Goal: Task Accomplishment & Management: Use online tool/utility

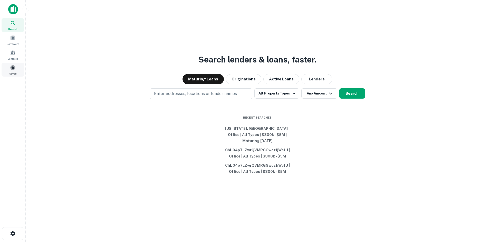
click at [16, 71] on div "Saved" at bounding box center [13, 70] width 23 height 14
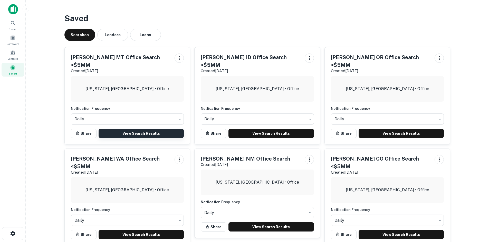
click at [131, 129] on link "View Search Results" at bounding box center [140, 133] width 85 height 9
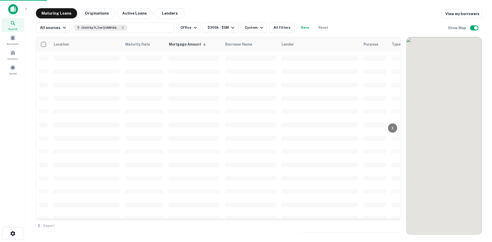
click at [13, 28] on span "Search" at bounding box center [12, 29] width 9 height 4
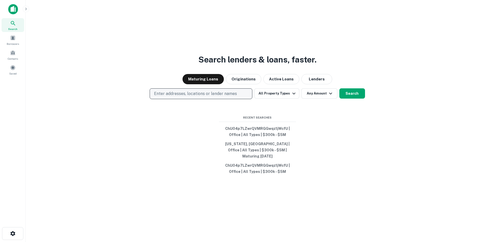
click at [179, 97] on p "Enter addresses, locations or lender names" at bounding box center [195, 94] width 83 height 6
type input "*******"
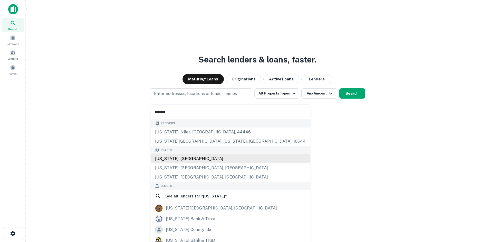
click at [196, 161] on div "Wyoming, USA" at bounding box center [230, 158] width 159 height 9
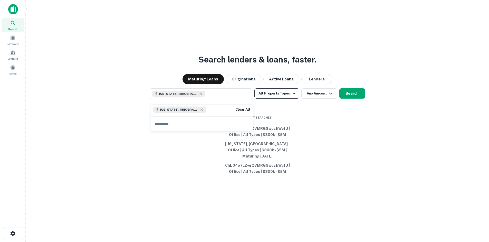
click at [276, 97] on button "All Property Types" at bounding box center [276, 93] width 45 height 10
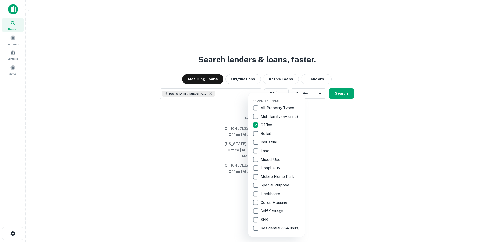
click at [311, 97] on div at bounding box center [246, 121] width 492 height 242
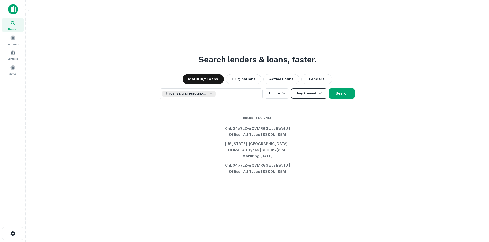
click at [316, 98] on button "Any Amount" at bounding box center [309, 93] width 36 height 10
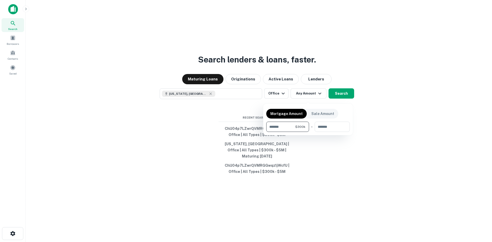
type input "******"
type input "*******"
click at [342, 97] on div at bounding box center [246, 121] width 492 height 242
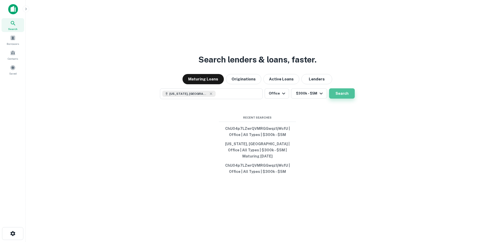
click at [347, 97] on button "Search" at bounding box center [342, 93] width 26 height 10
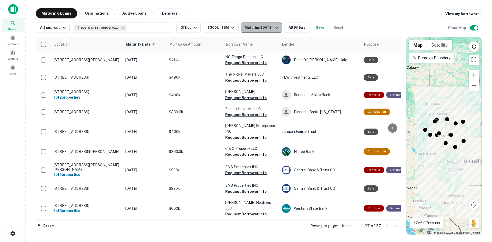
click at [269, 29] on div "Maturing In 1 Year" at bounding box center [262, 28] width 35 height 6
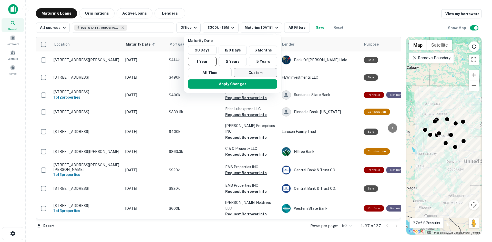
click at [255, 76] on button "Custom" at bounding box center [256, 72] width 44 height 9
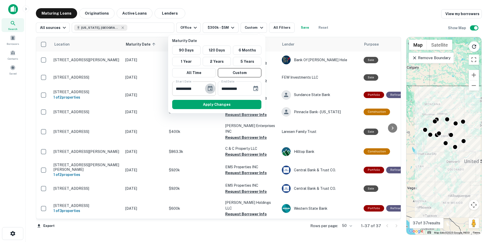
click at [212, 90] on icon "Choose date, selected date is Sep 22, 2025" at bounding box center [210, 88] width 5 height 5
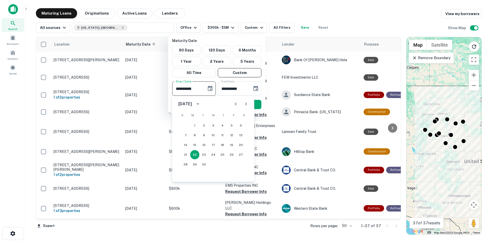
click at [247, 104] on icon "Next month" at bounding box center [246, 104] width 6 height 6
click at [234, 163] on button "31" at bounding box center [231, 164] width 9 height 9
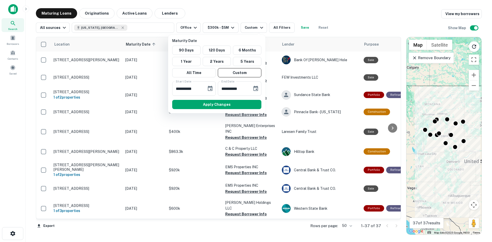
type input "**********"
click at [257, 90] on icon "Choose date, selected date is Mar 21, 2026" at bounding box center [256, 88] width 5 height 5
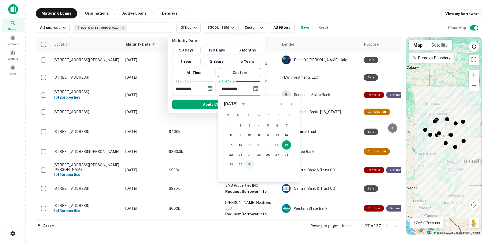
click at [251, 165] on button "31" at bounding box center [249, 164] width 9 height 9
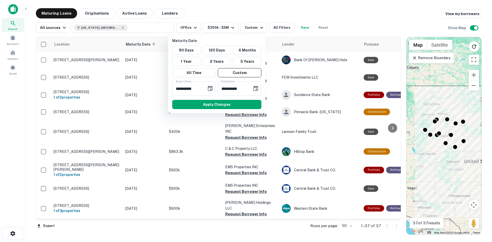
type input "**********"
click at [228, 105] on button "Apply Changes" at bounding box center [216, 104] width 89 height 9
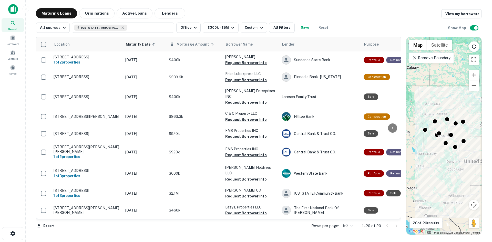
click at [192, 44] on span "Mortgage Amount" at bounding box center [196, 44] width 39 height 6
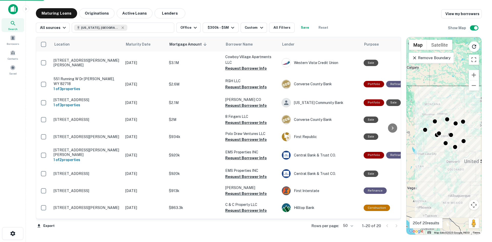
click at [300, 27] on button "Save" at bounding box center [305, 28] width 16 height 10
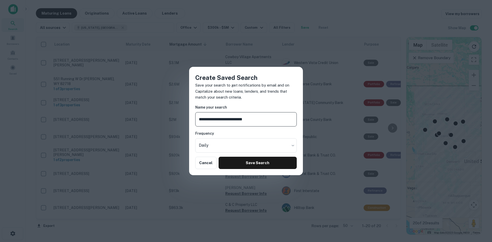
click at [216, 119] on input "**********" at bounding box center [246, 119] width 102 height 14
type input "**********"
click at [259, 165] on button "Save Search" at bounding box center [258, 163] width 78 height 12
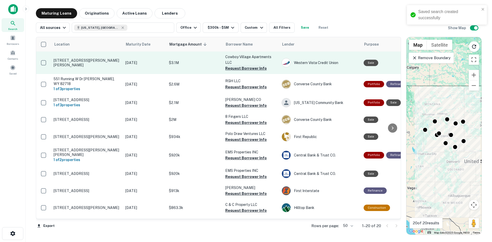
click at [244, 68] on button "Request Borrower Info" at bounding box center [246, 68] width 42 height 6
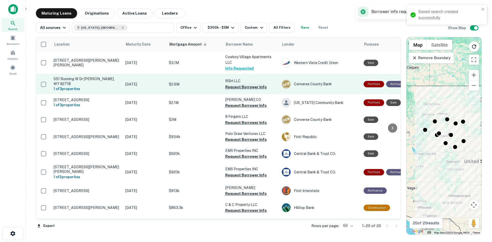
click at [244, 85] on button "Request Borrower Info" at bounding box center [246, 87] width 42 height 6
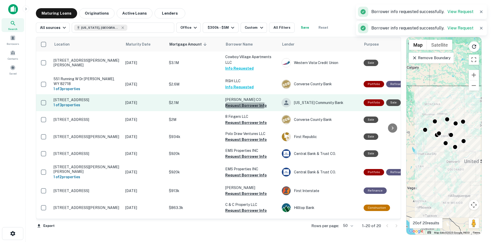
click at [244, 103] on button "Request Borrower Info" at bounding box center [246, 106] width 42 height 6
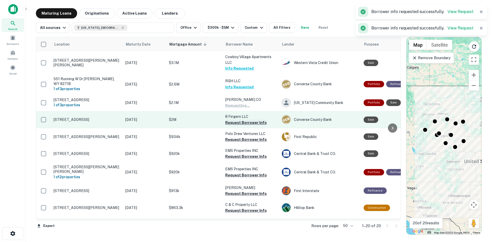
click at [245, 121] on button "Request Borrower Info" at bounding box center [246, 123] width 42 height 6
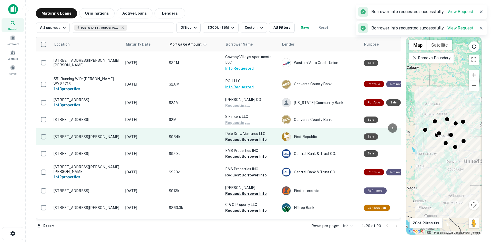
click at [245, 139] on button "Request Borrower Info" at bounding box center [246, 140] width 42 height 6
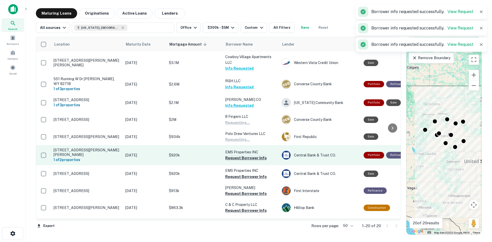
click at [247, 155] on button "Request Borrower Info" at bounding box center [246, 158] width 42 height 6
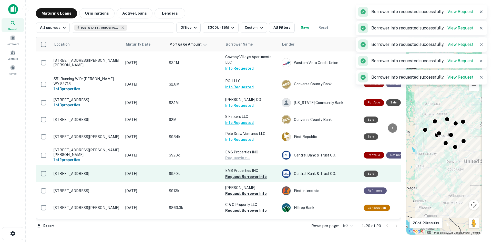
click at [247, 174] on button "Request Borrower Info" at bounding box center [246, 177] width 42 height 6
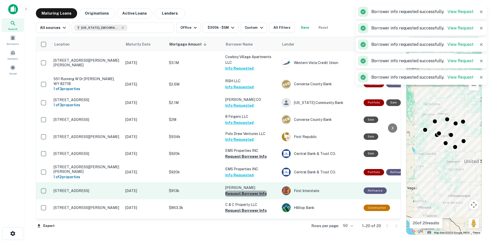
click at [246, 191] on button "Request Borrower Info" at bounding box center [246, 194] width 42 height 6
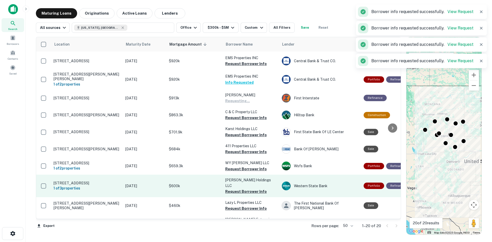
scroll to position [103, 0]
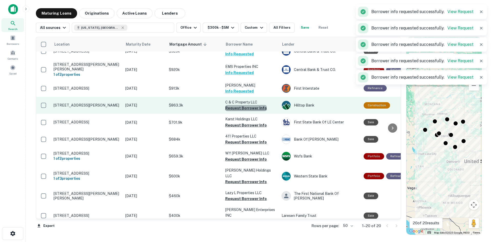
click at [249, 105] on button "Request Borrower Info" at bounding box center [246, 108] width 42 height 6
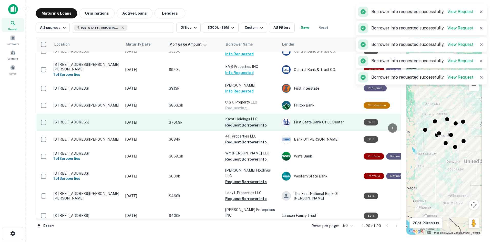
click at [246, 122] on button "Request Borrower Info" at bounding box center [246, 125] width 42 height 6
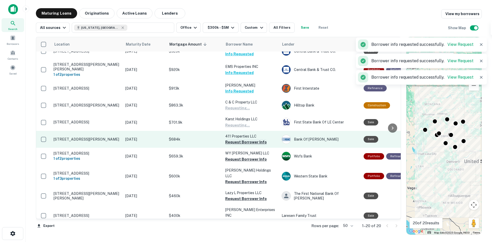
click at [247, 139] on button "Request Borrower Info" at bounding box center [246, 142] width 42 height 6
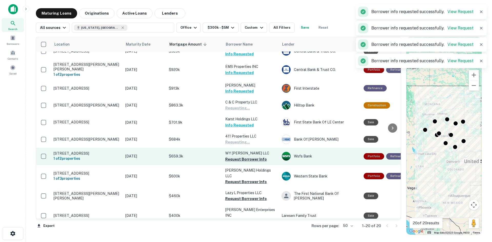
click at [246, 156] on button "Request Borrower Info" at bounding box center [246, 159] width 42 height 6
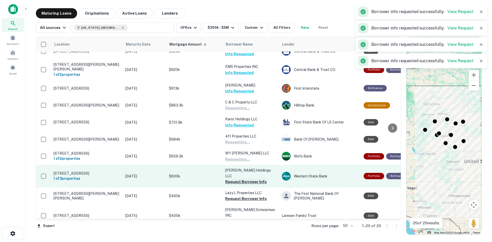
click at [244, 179] on button "Request Borrower Info" at bounding box center [246, 182] width 42 height 6
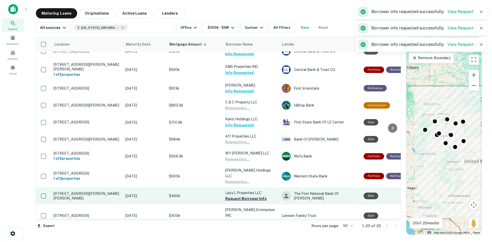
click at [242, 196] on button "Request Borrower Info" at bounding box center [246, 199] width 42 height 6
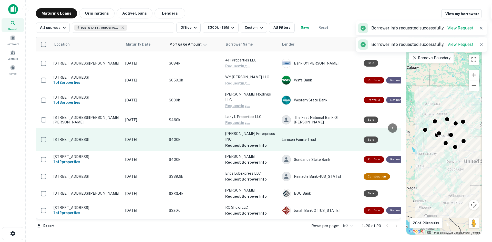
scroll to position [186, 0]
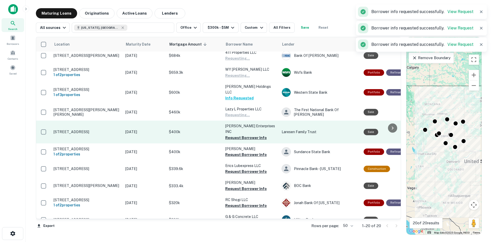
click at [243, 123] on p "Lemm Enterprises INC" at bounding box center [250, 128] width 51 height 11
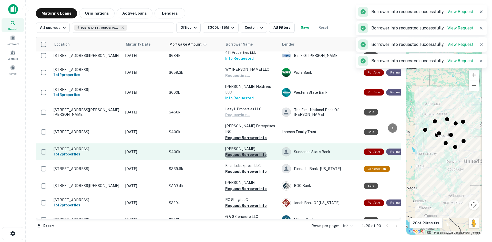
click at [246, 152] on button "Request Borrower Info" at bounding box center [246, 155] width 42 height 6
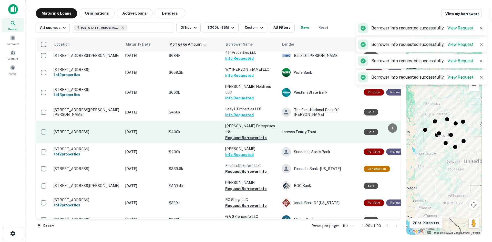
click at [237, 135] on button "Request Borrower Info" at bounding box center [246, 138] width 42 height 6
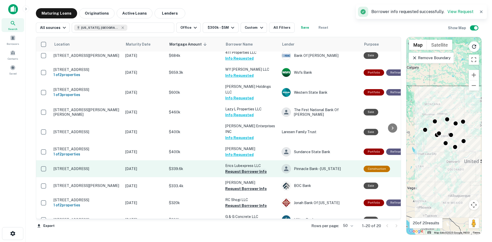
click at [240, 169] on button "Request Borrower Info" at bounding box center [246, 172] width 42 height 6
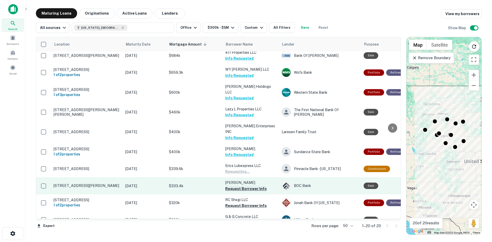
click at [240, 186] on button "Request Borrower Info" at bounding box center [246, 189] width 42 height 6
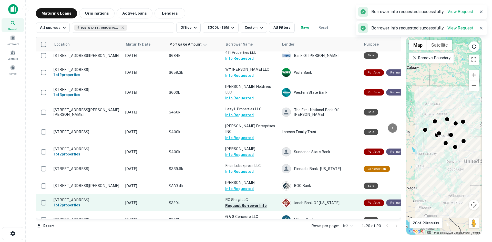
click at [243, 203] on button "Request Borrower Info" at bounding box center [246, 206] width 42 height 6
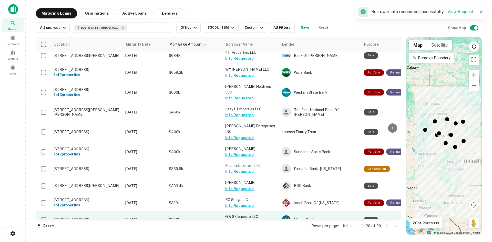
click at [247, 220] on button "Request Borrower Info" at bounding box center [246, 223] width 42 height 6
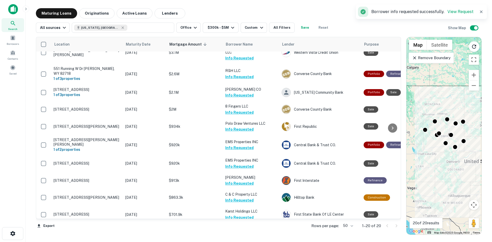
scroll to position [0, 0]
